Goal: Check status: Check status

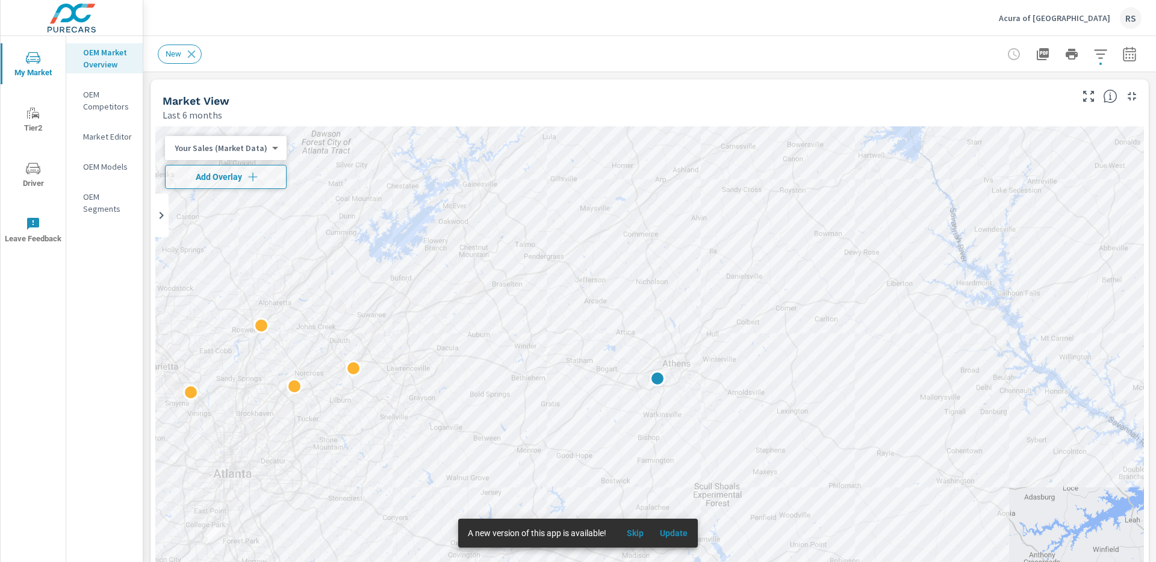
scroll to position [1, 0]
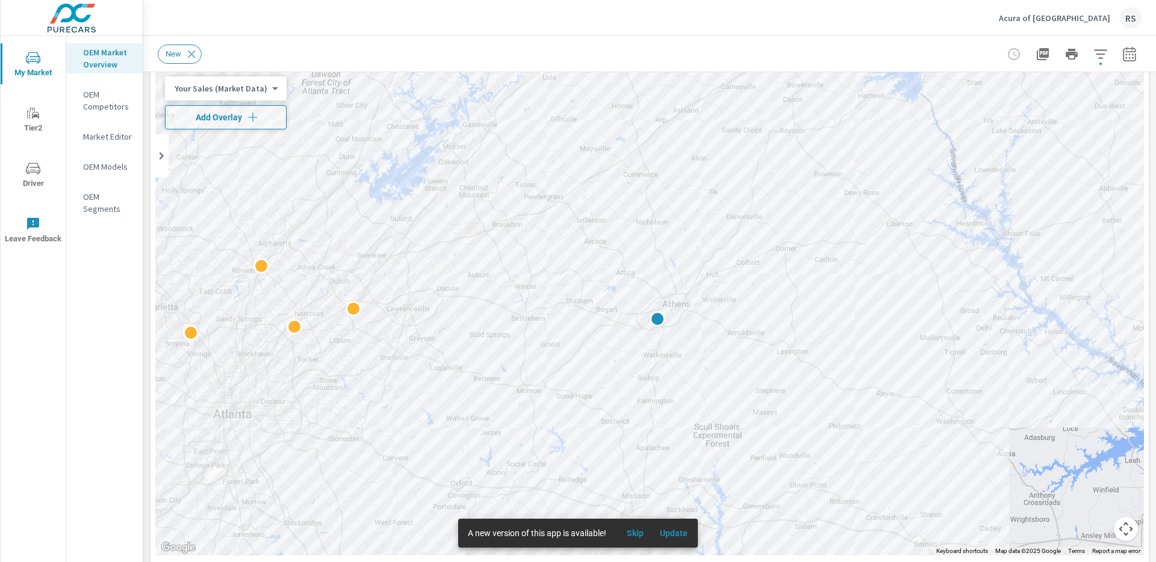
click at [1072, 13] on p "Acura of [GEOGRAPHIC_DATA]" at bounding box center [1054, 18] width 111 height 11
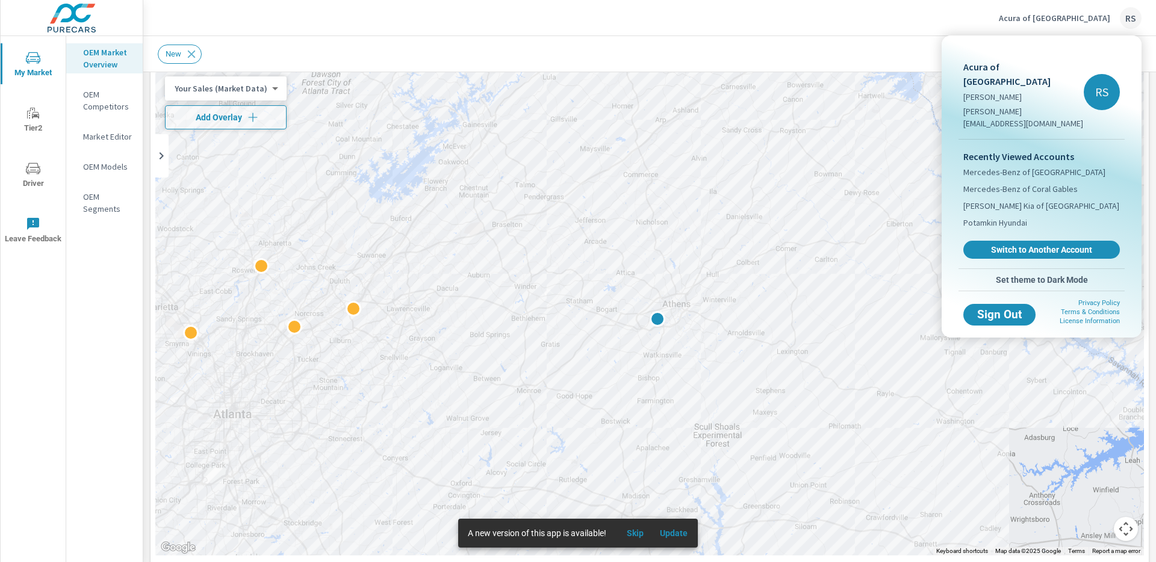
click at [1002, 11] on div at bounding box center [578, 281] width 1156 height 562
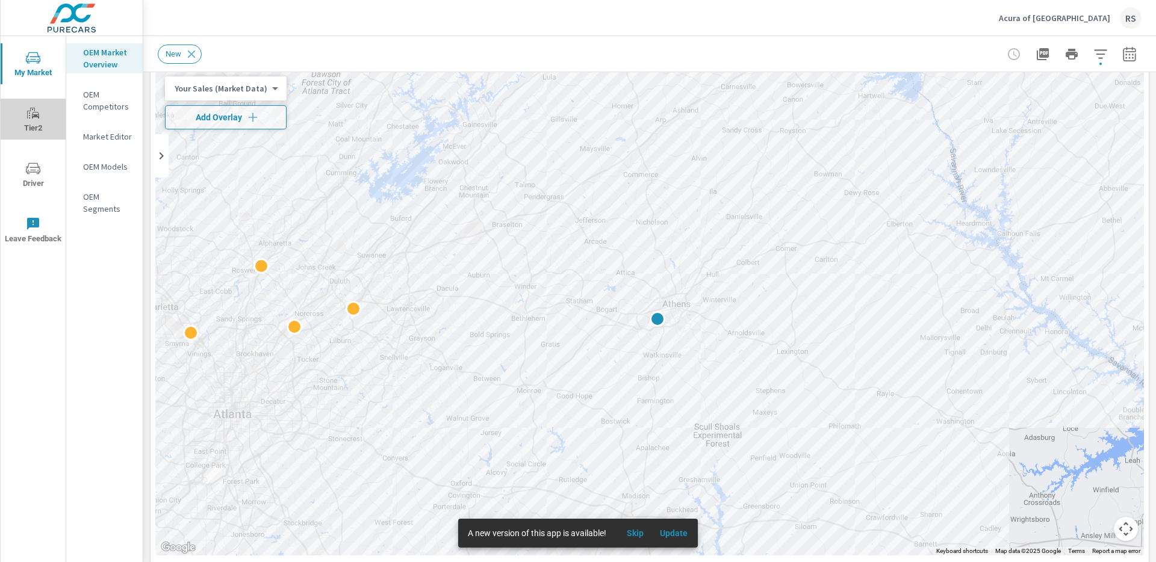
click at [34, 113] on icon "nav menu" at bounding box center [33, 113] width 14 height 14
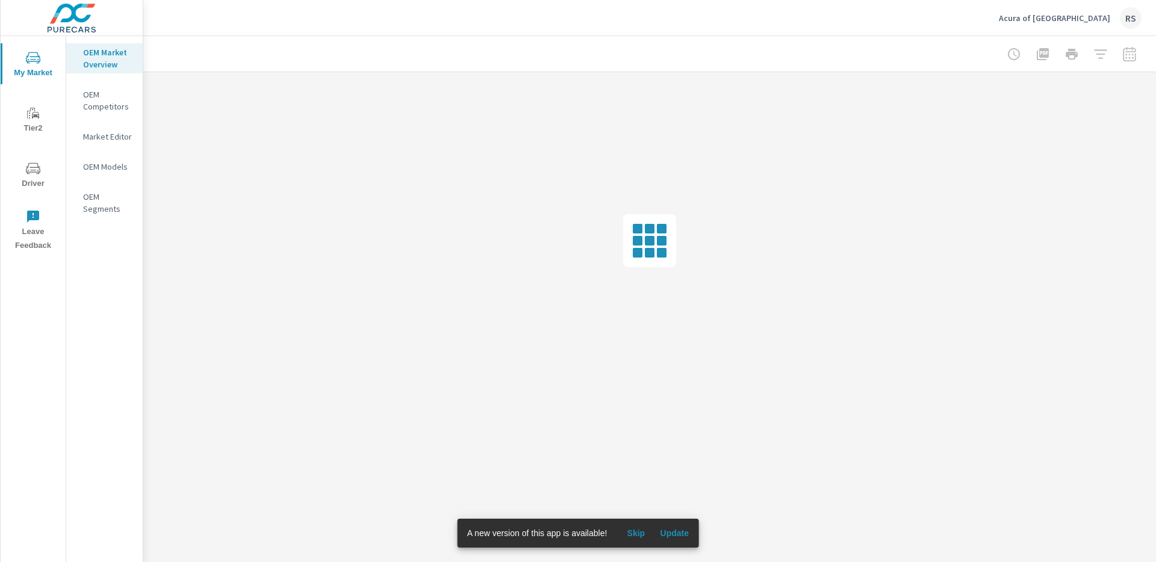
click at [677, 532] on span "Update" at bounding box center [674, 533] width 29 height 11
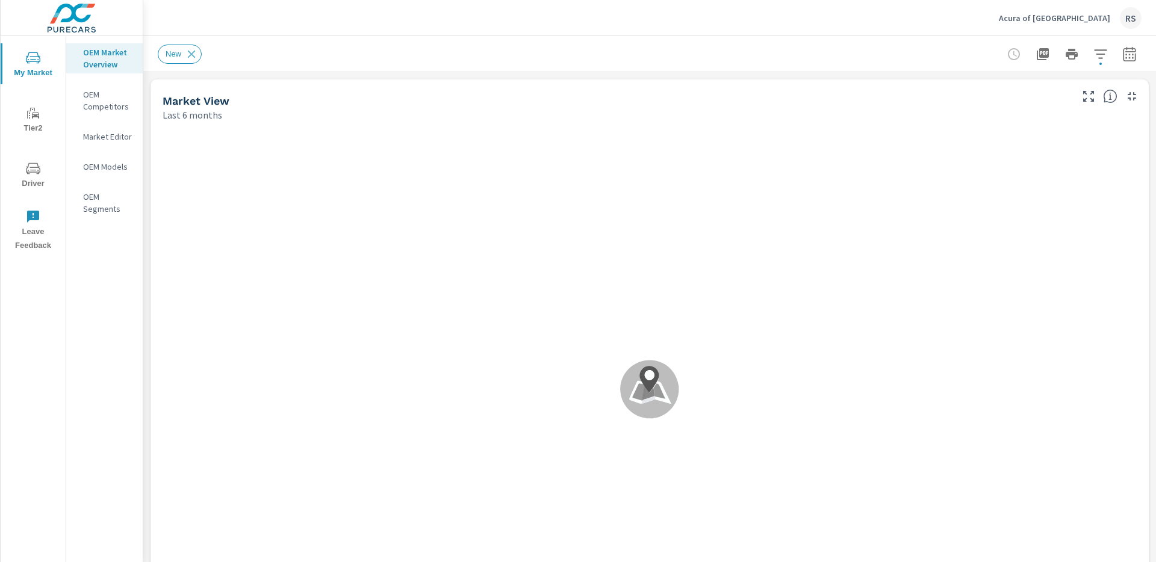
scroll to position [1, 0]
